Goal: Book appointment/travel/reservation

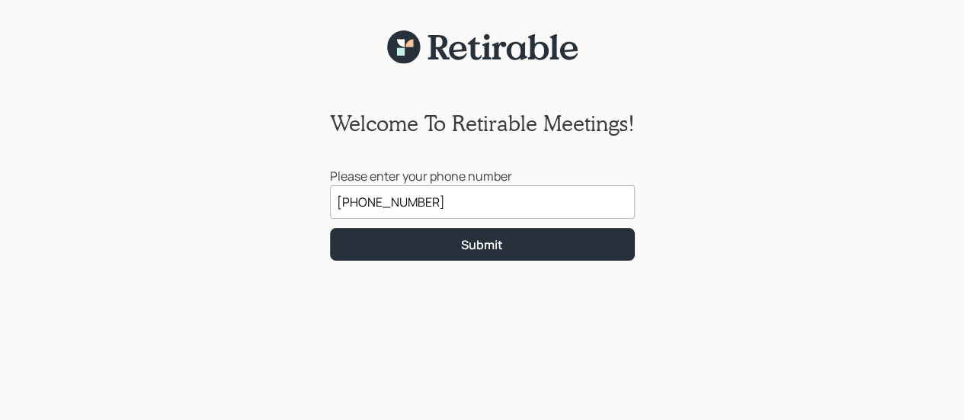
click at [410, 200] on input "[PHONE_NUMBER]" at bounding box center [482, 202] width 305 height 34
click at [371, 200] on input "562904500" at bounding box center [482, 202] width 305 height 34
type input "[PHONE_NUMBER]"
click button "Submit" at bounding box center [482, 244] width 305 height 33
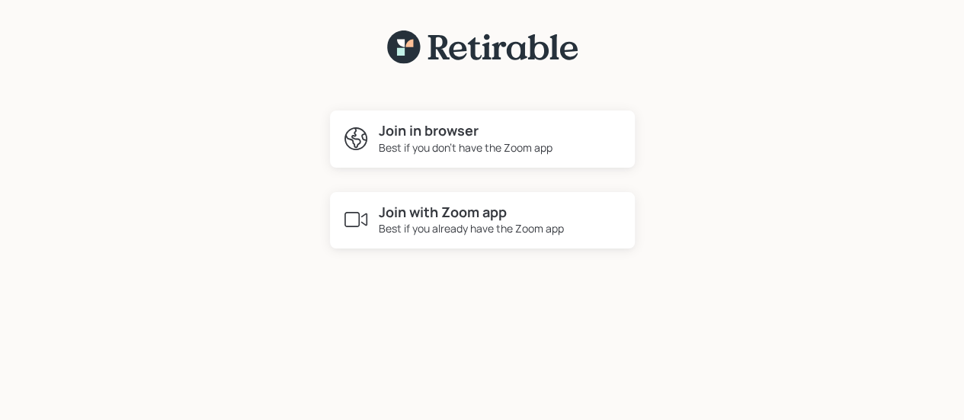
click at [570, 217] on div "Join with Zoom app Best if you already have the Zoom app" at bounding box center [482, 220] width 305 height 57
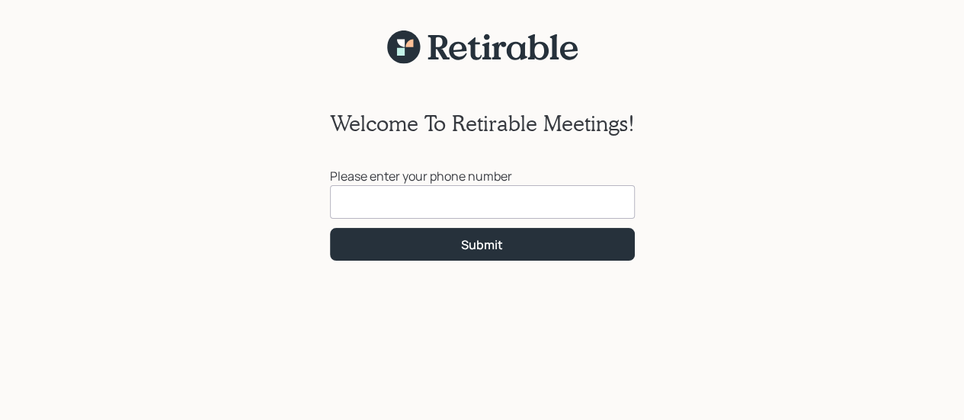
click at [424, 210] on input at bounding box center [482, 202] width 305 height 34
type input "[PHONE_NUMBER]"
click button "Submit" at bounding box center [482, 244] width 305 height 33
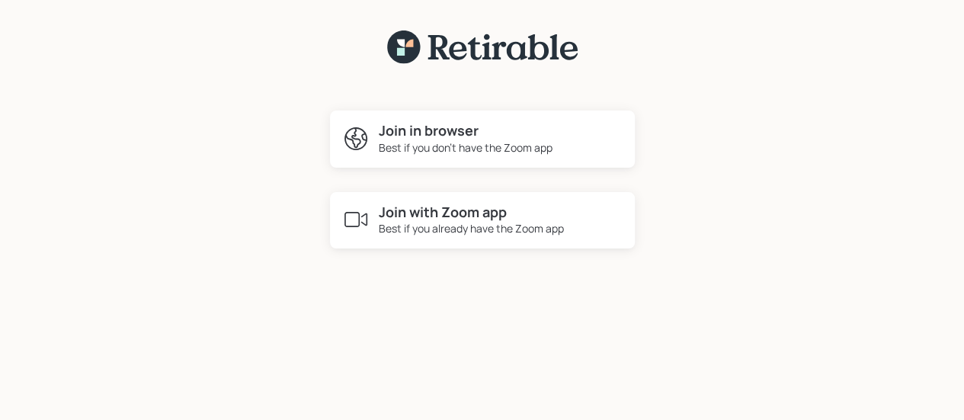
click at [424, 210] on h4 "Join with Zoom app" at bounding box center [471, 212] width 185 height 17
